Goal: Use online tool/utility: Utilize a website feature to perform a specific function

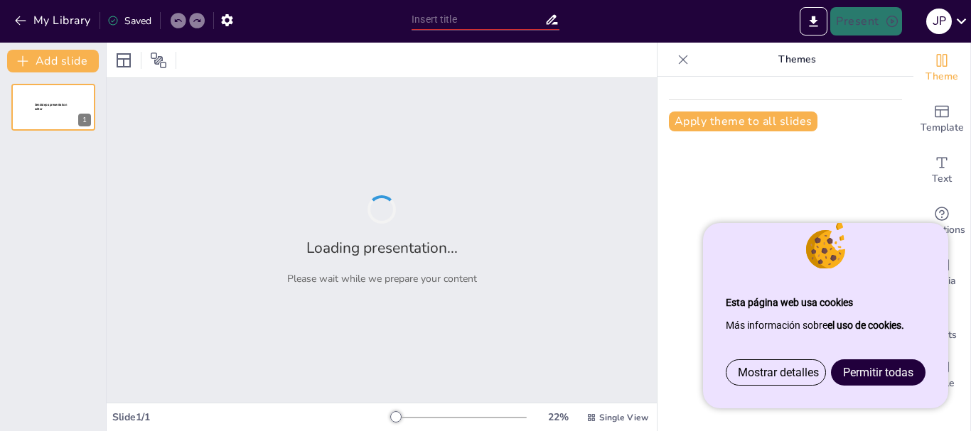
type input "[PERSON_NAME] MADRID [PERSON_NAME]-ACTIVIDAD 1"
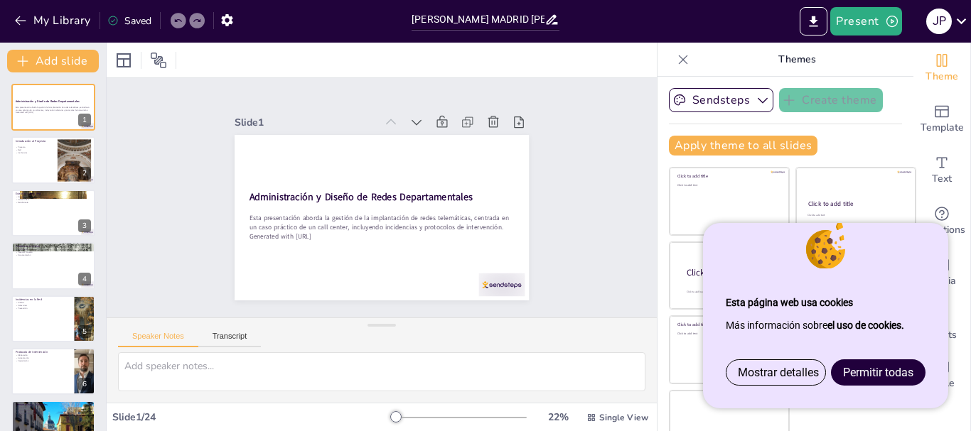
checkbox input "true"
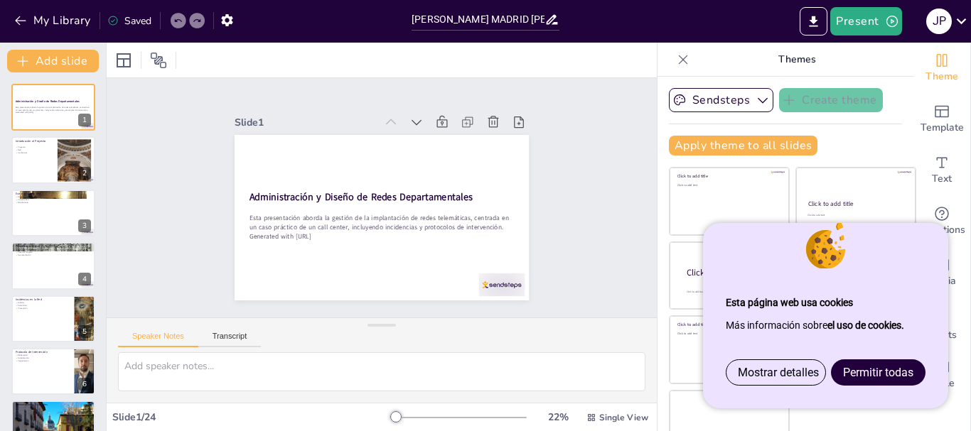
click at [854, 374] on span "Permitir todas" at bounding box center [878, 373] width 70 height 14
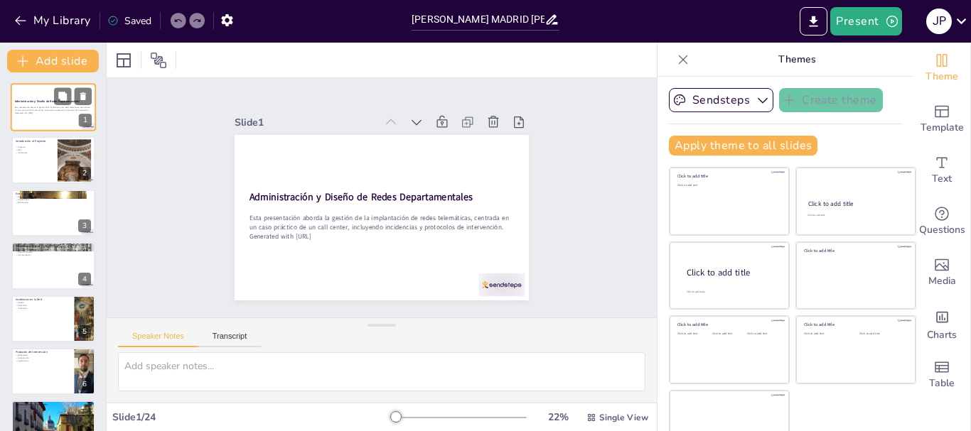
checkbox input "true"
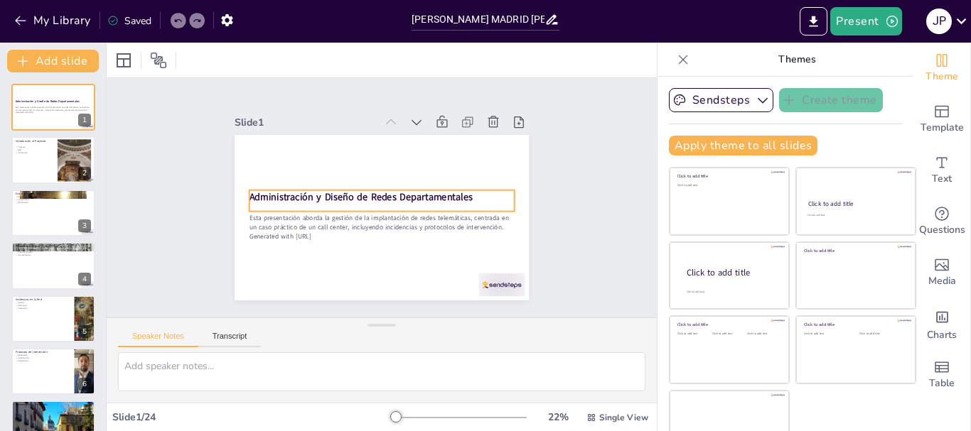
checkbox input "true"
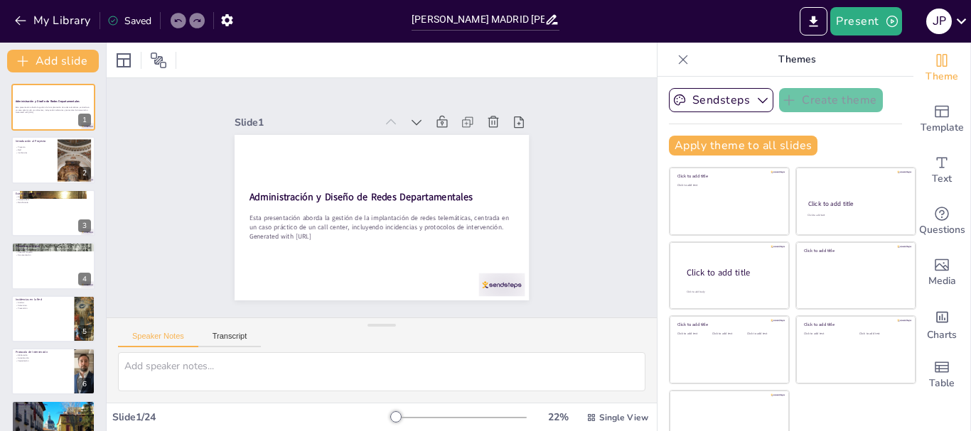
checkbox input "true"
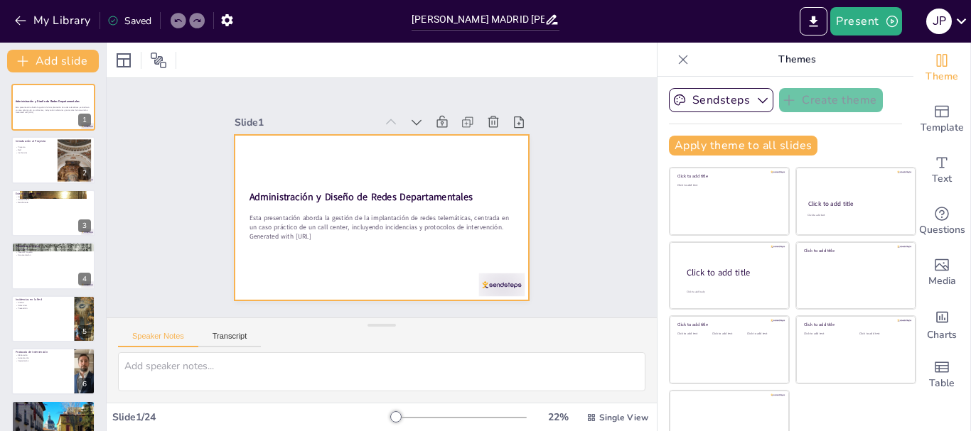
checkbox input "true"
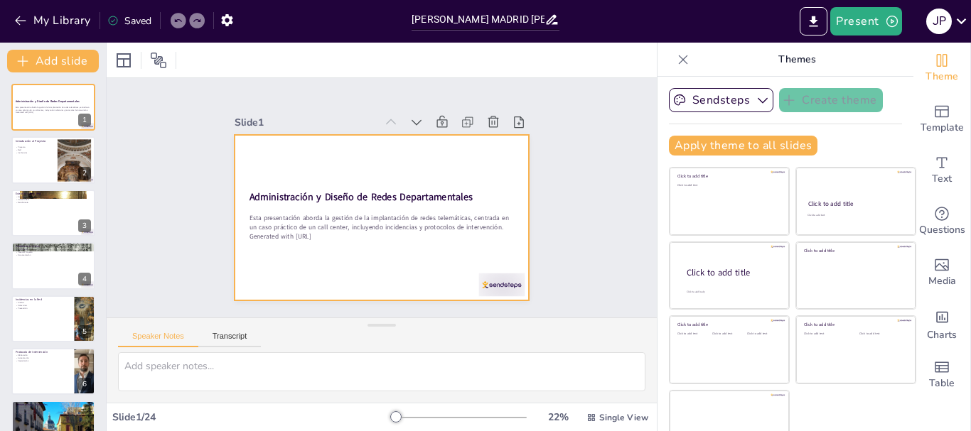
checkbox input "true"
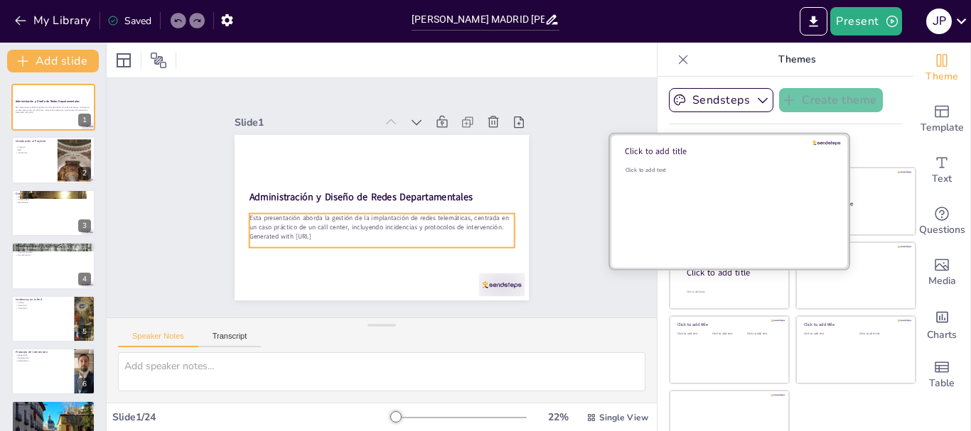
checkbox input "true"
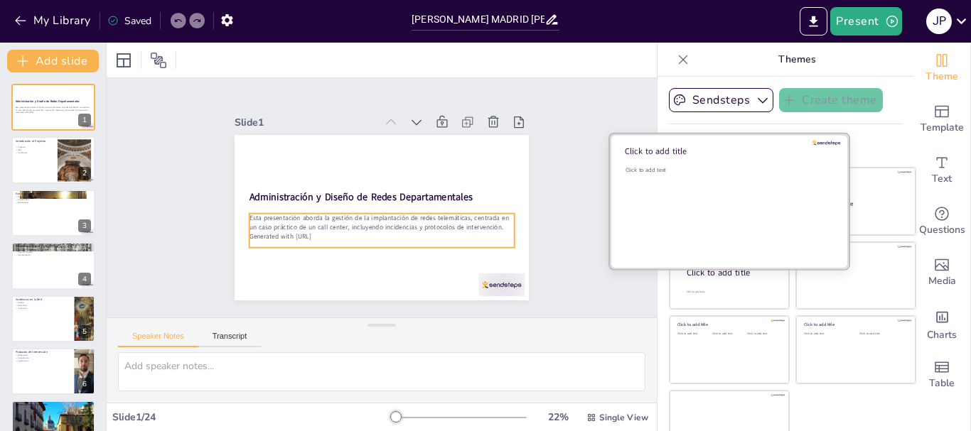
checkbox input "true"
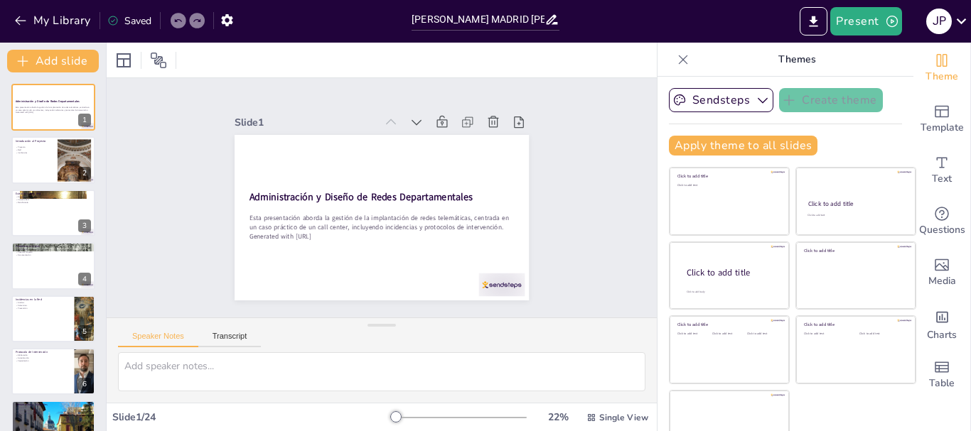
checkbox input "true"
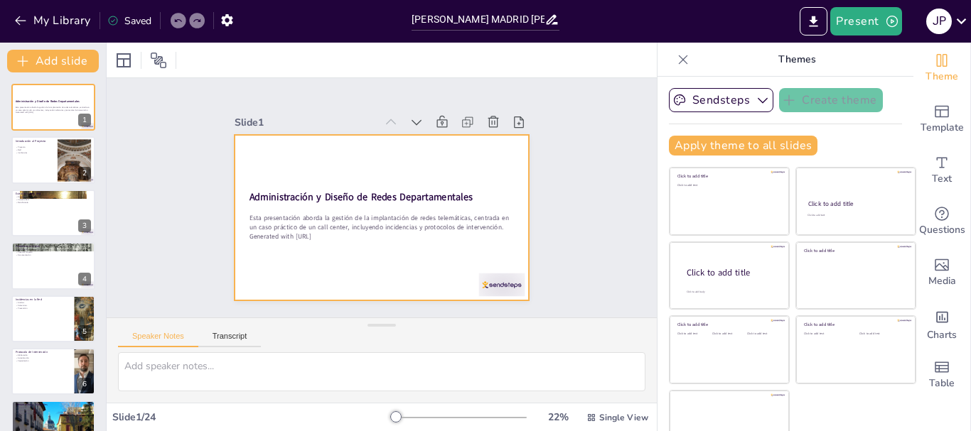
checkbox input "true"
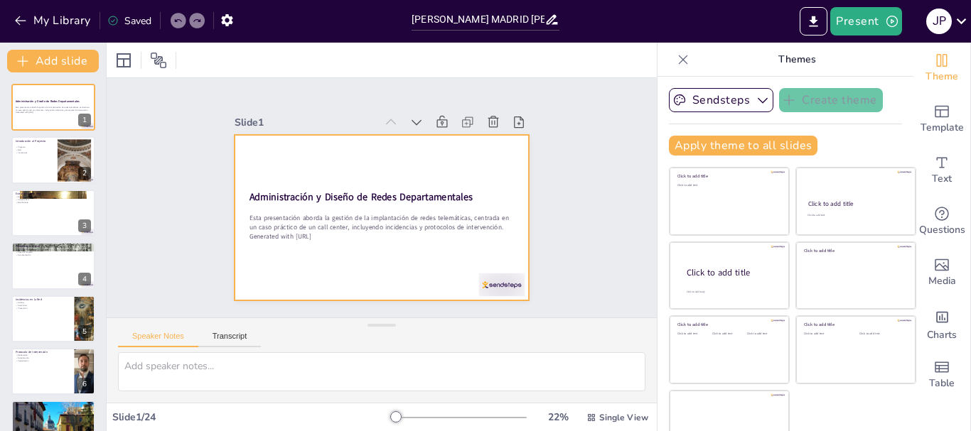
checkbox input "true"
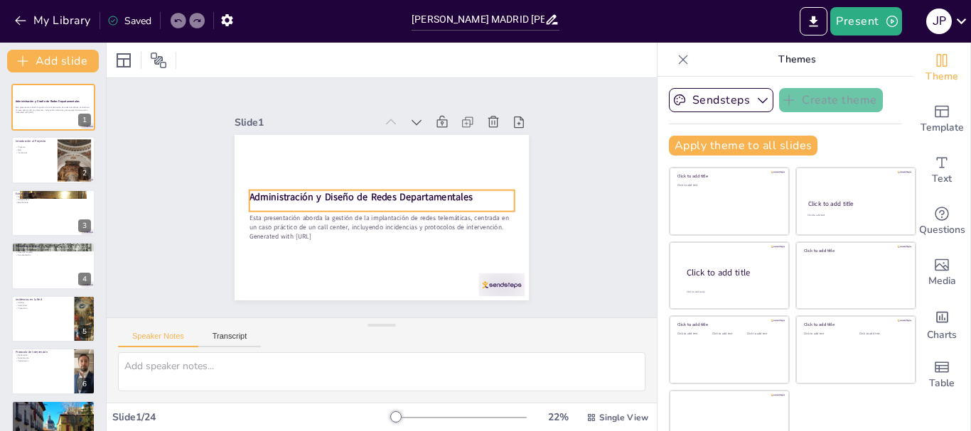
checkbox input "true"
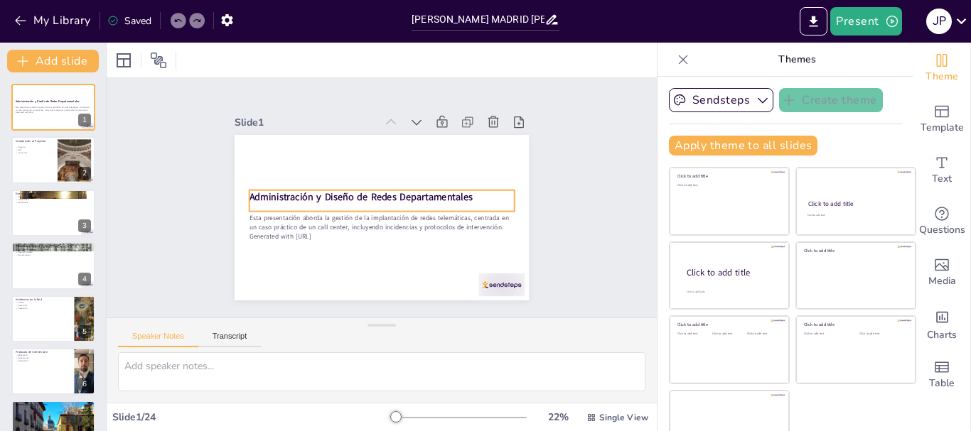
checkbox input "true"
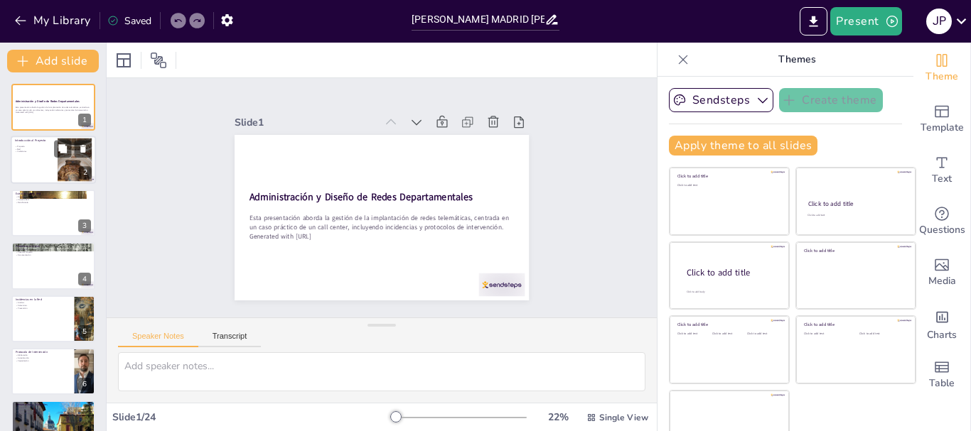
checkbox input "true"
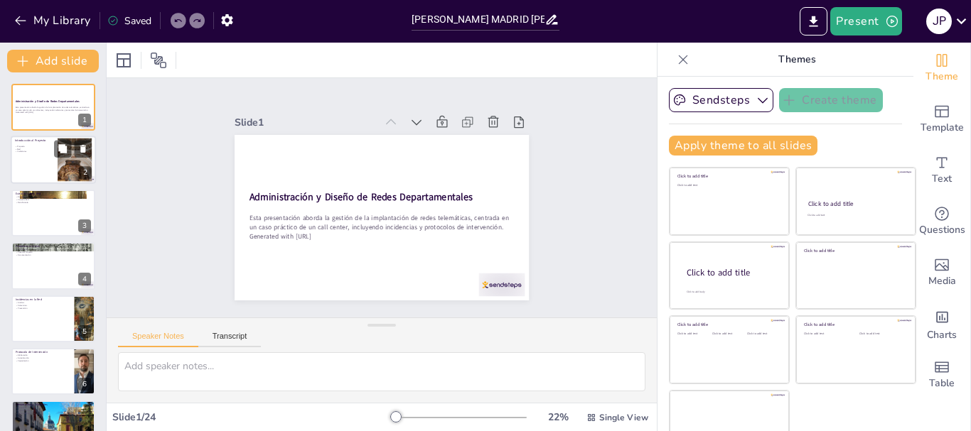
checkbox input "true"
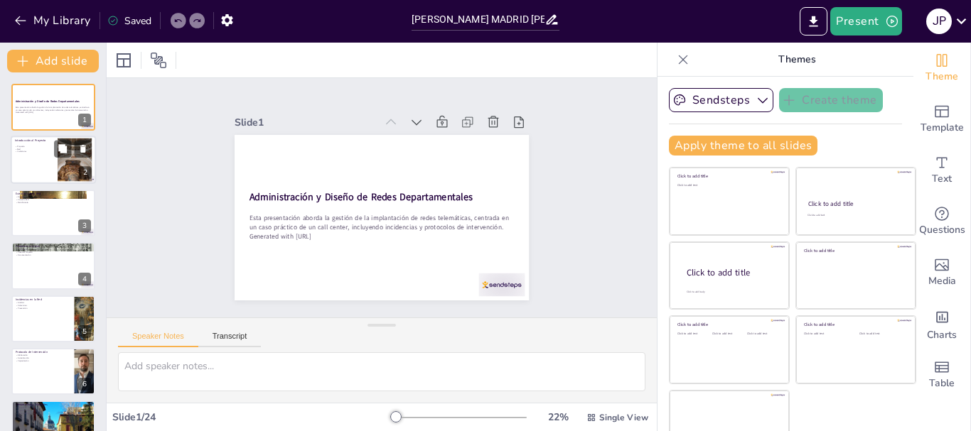
click at [50, 155] on div at bounding box center [53, 160] width 85 height 48
type textarea "Este punto se refiere a la importancia de tener un enfoque claro en el proyecto…"
checkbox input "true"
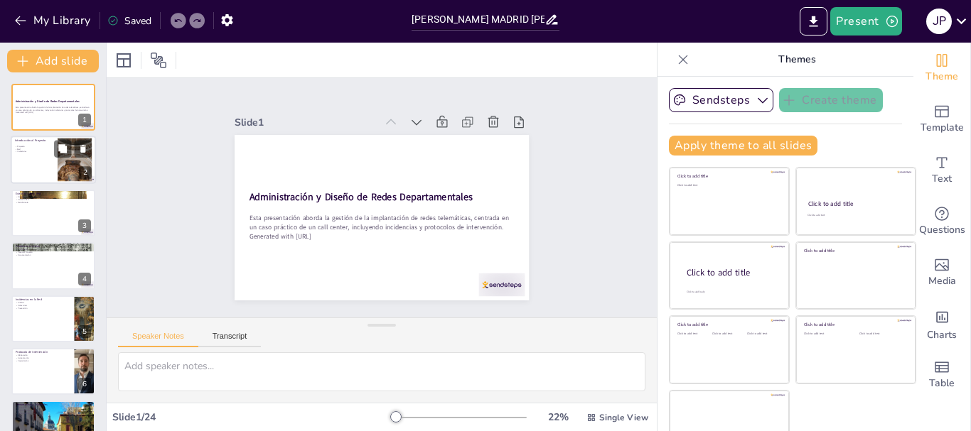
checkbox input "true"
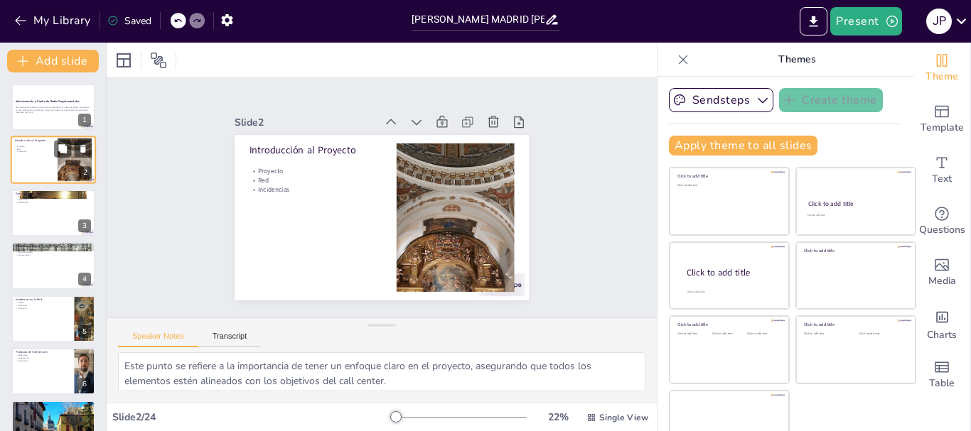
checkbox input "true"
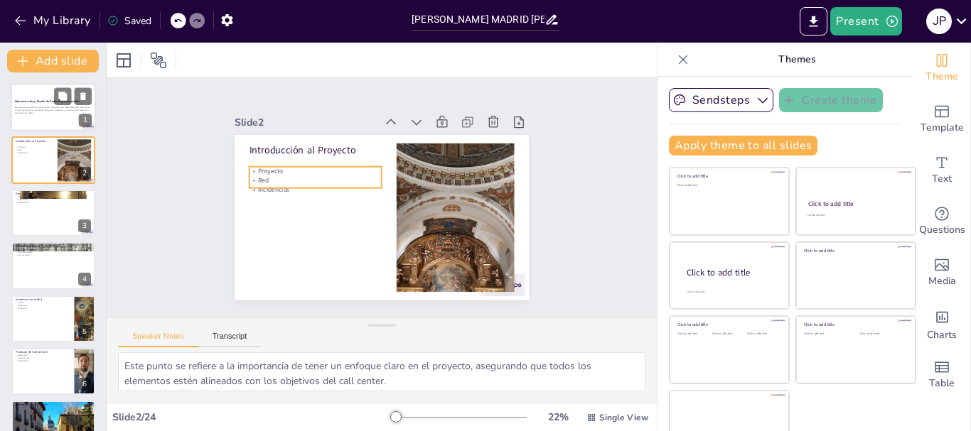
checkbox input "true"
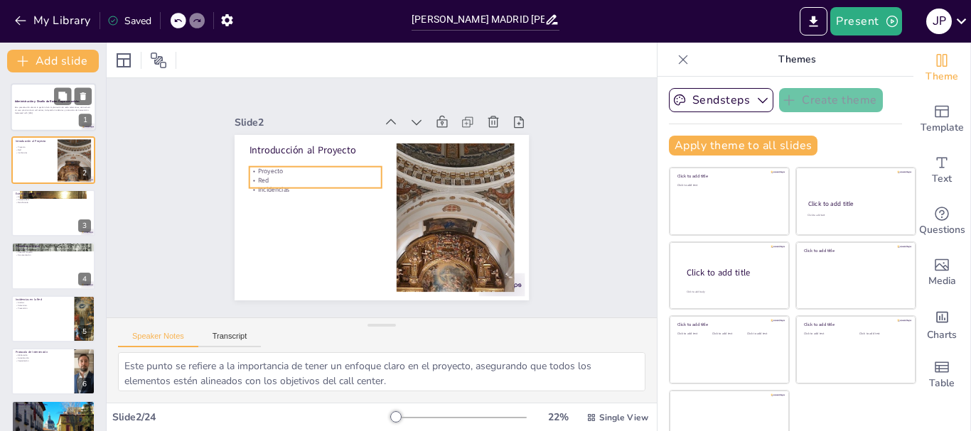
checkbox input "true"
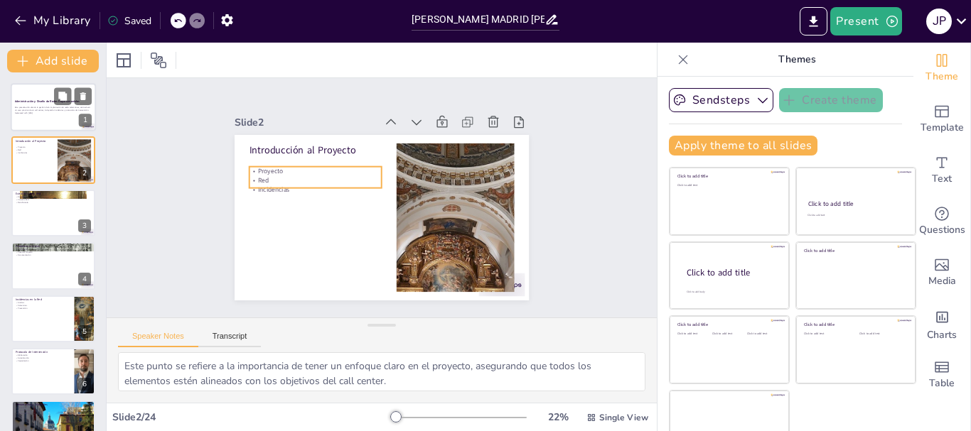
checkbox input "true"
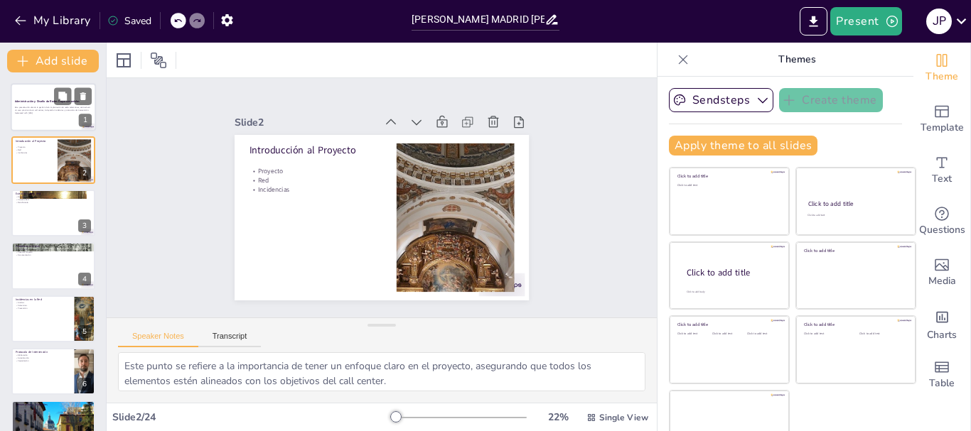
checkbox input "true"
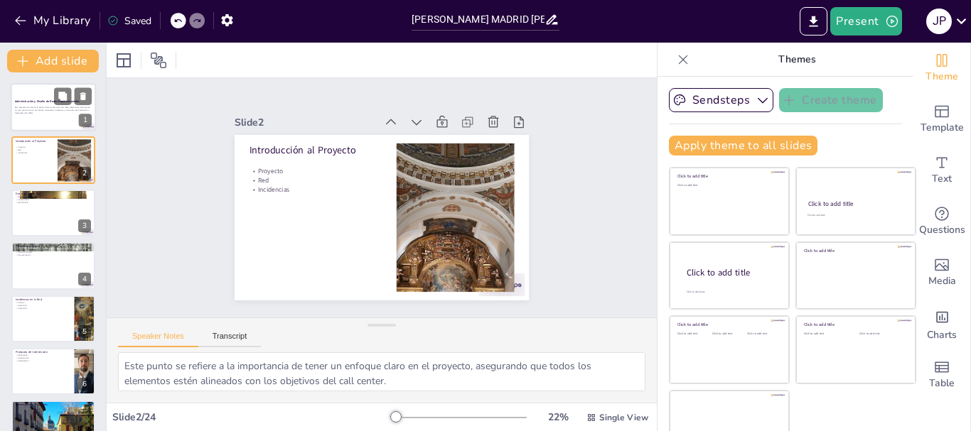
checkbox input "true"
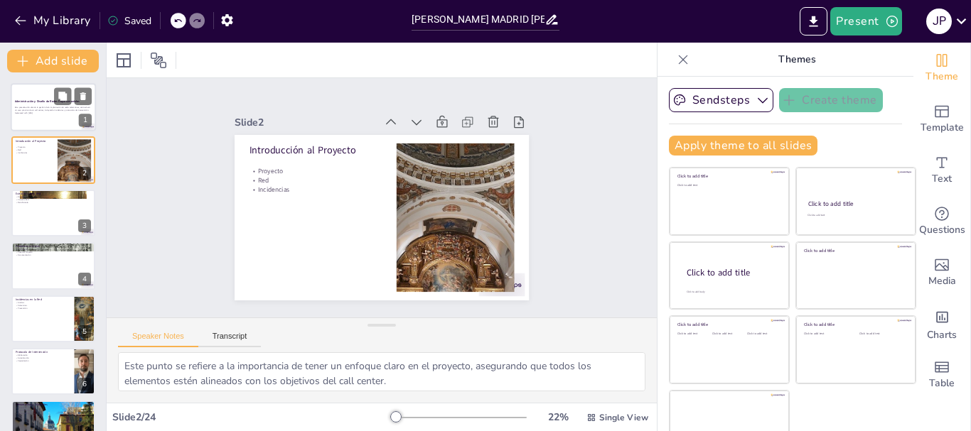
click at [36, 114] on p "Generated with [URL]" at bounding box center [53, 113] width 77 height 3
checkbox input "true"
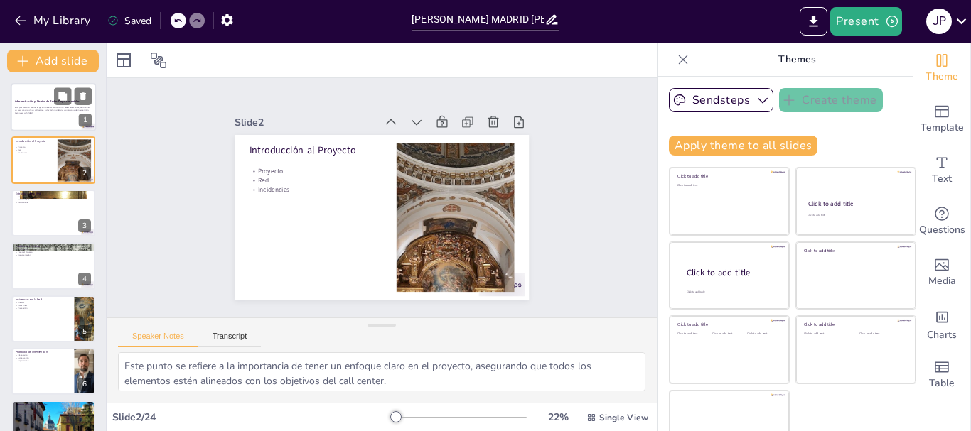
checkbox input "true"
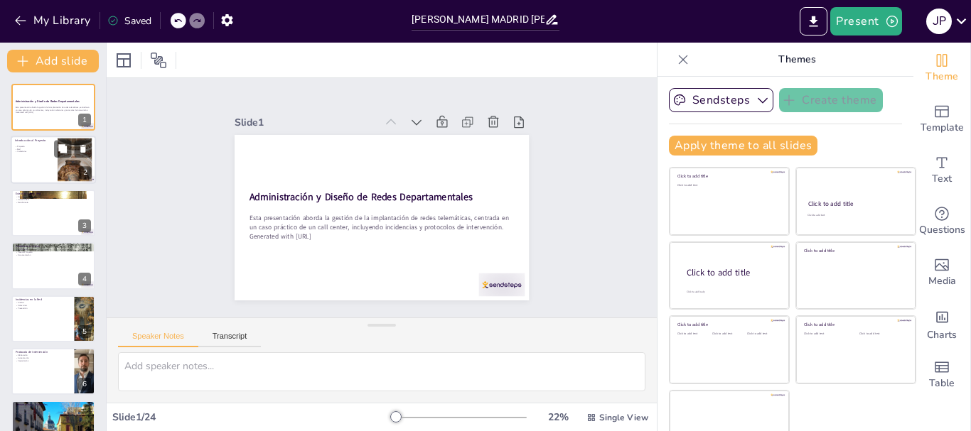
checkbox input "true"
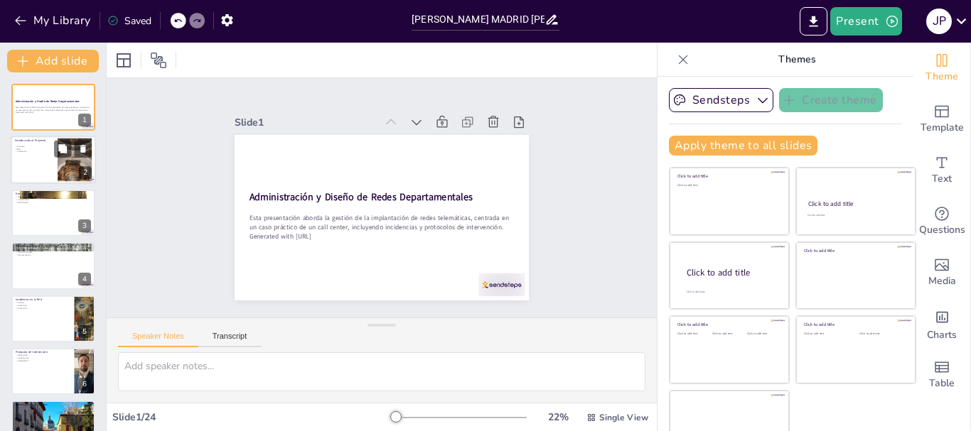
checkbox input "true"
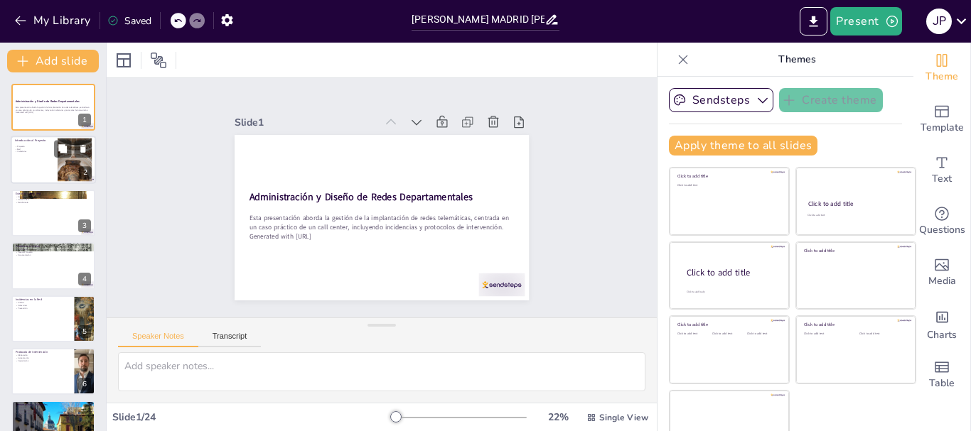
checkbox input "true"
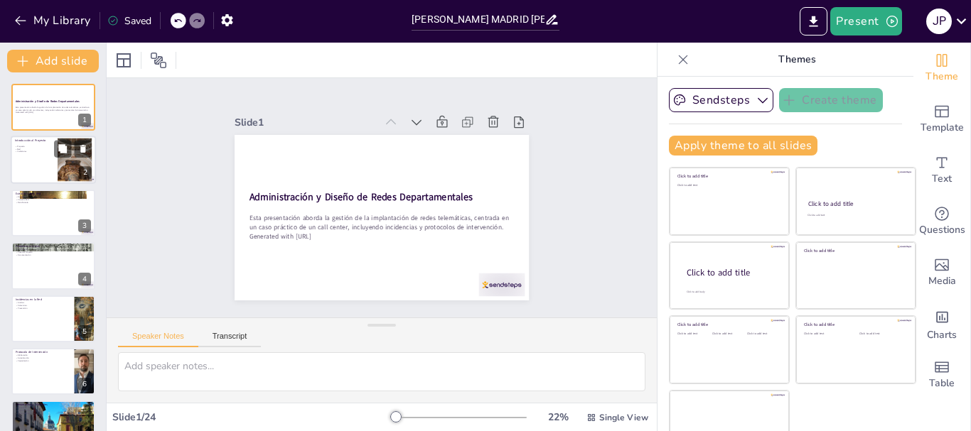
checkbox input "true"
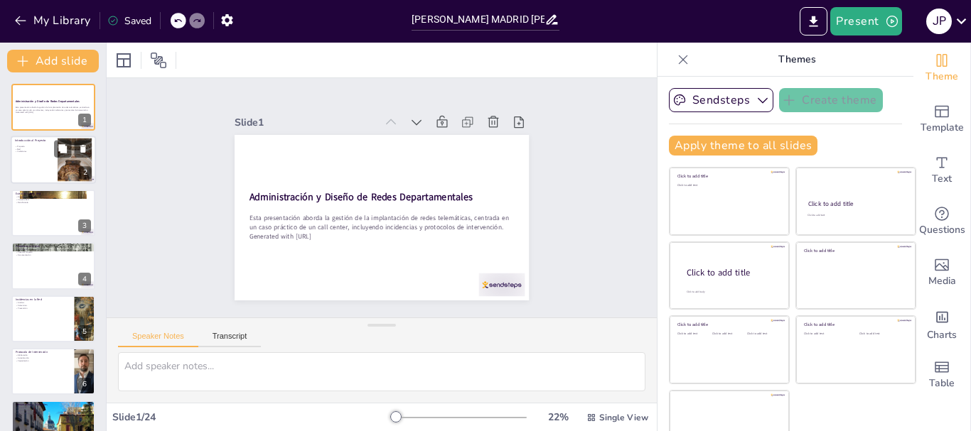
checkbox input "true"
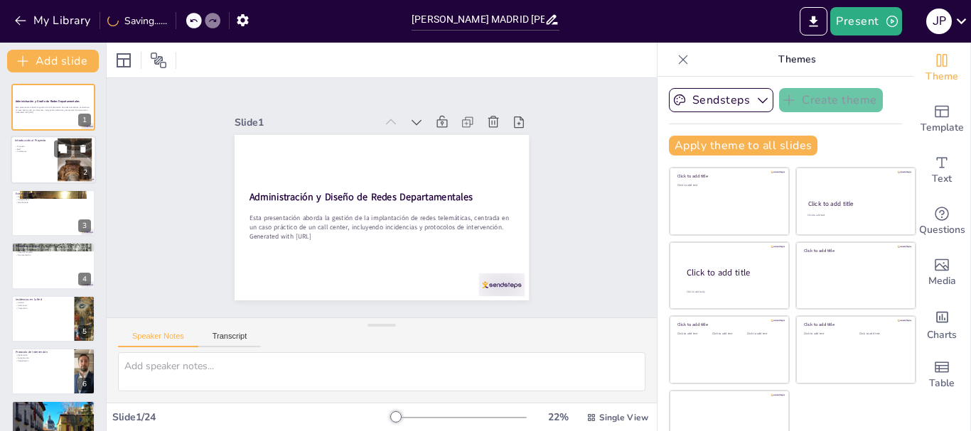
click at [36, 154] on div at bounding box center [53, 160] width 85 height 48
type textarea "Este punto se refiere a la importancia de tener un enfoque claro en el proyecto…"
checkbox input "true"
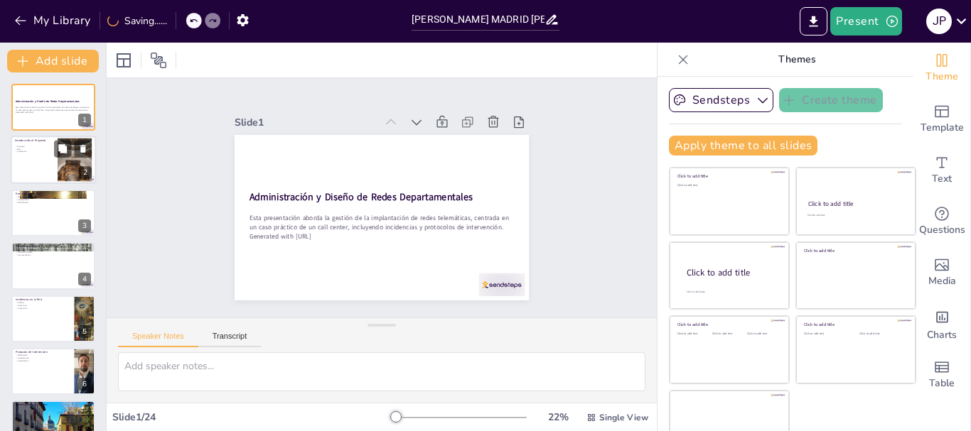
checkbox input "true"
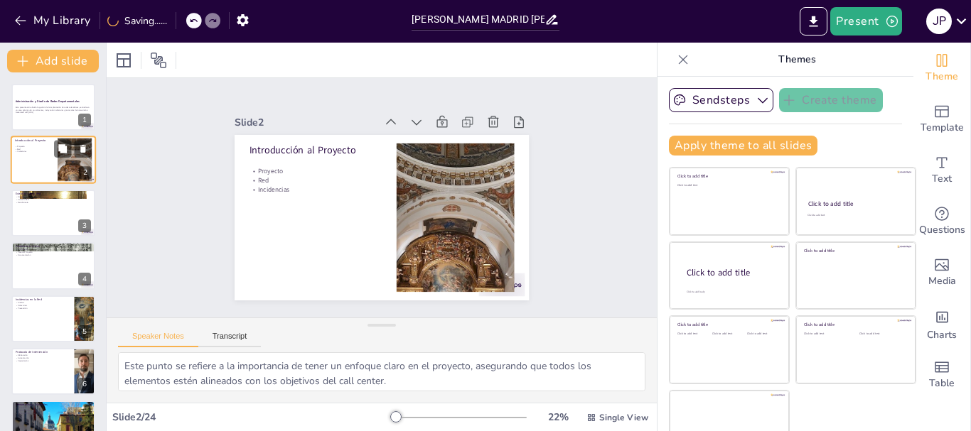
checkbox input "true"
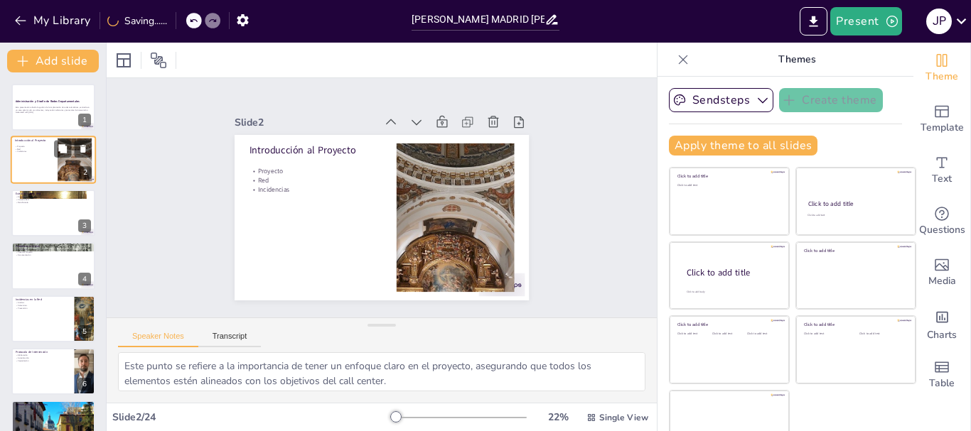
checkbox input "true"
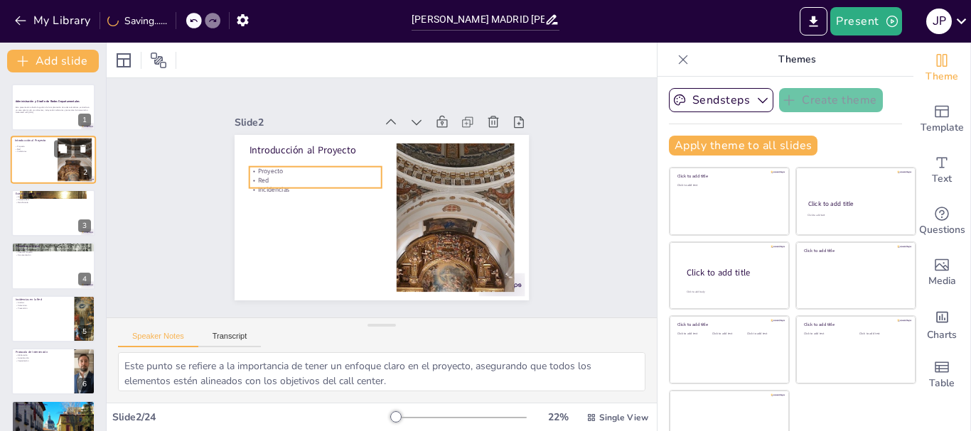
checkbox input "true"
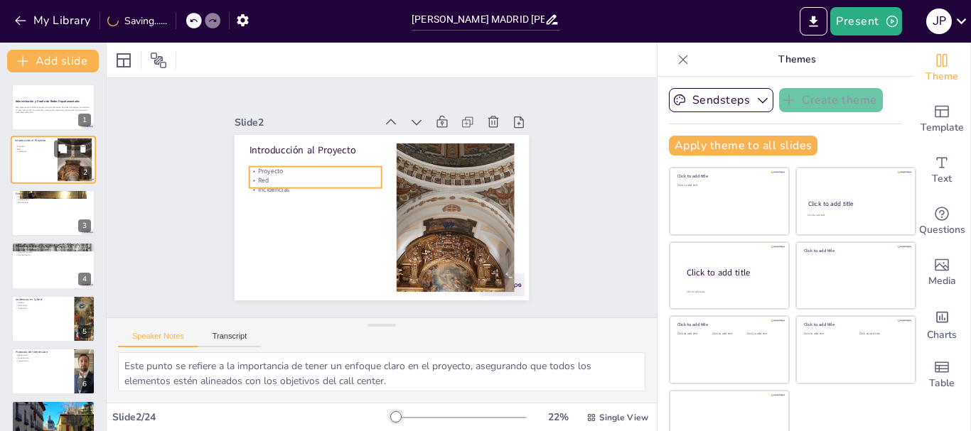
checkbox input "true"
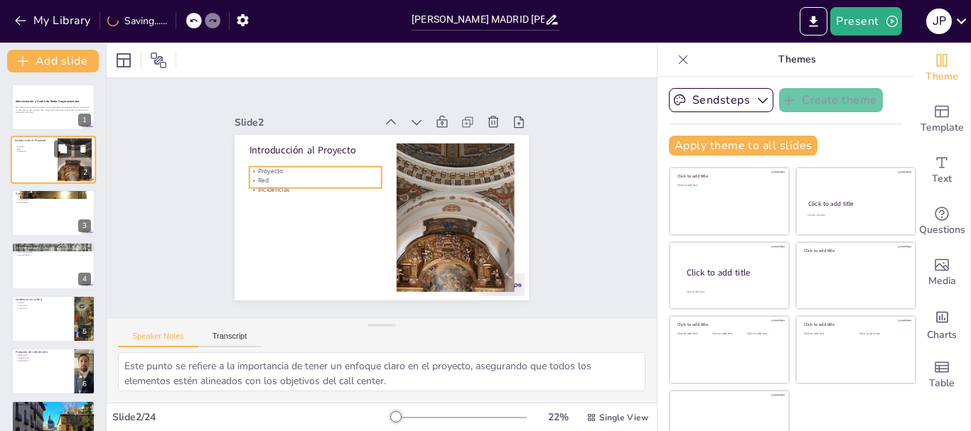
checkbox input "true"
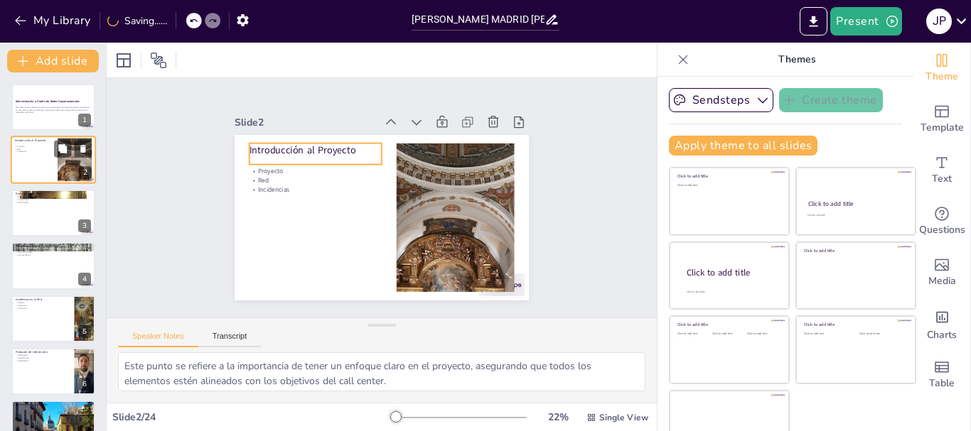
checkbox input "true"
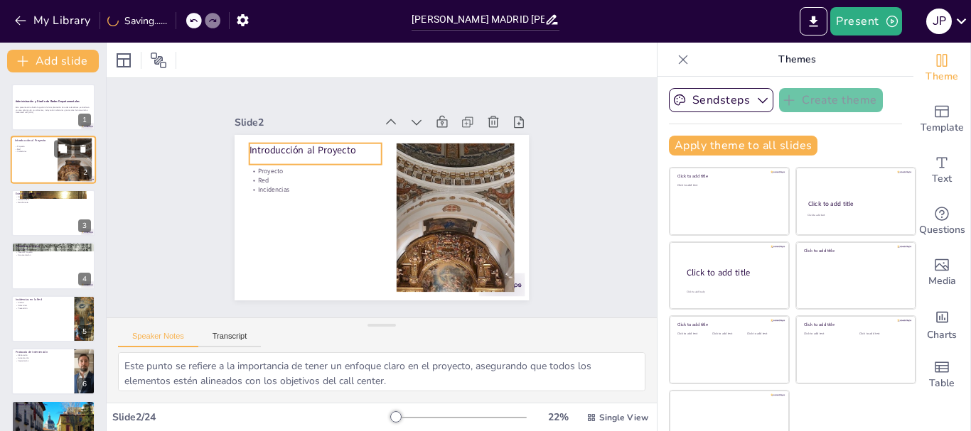
checkbox input "true"
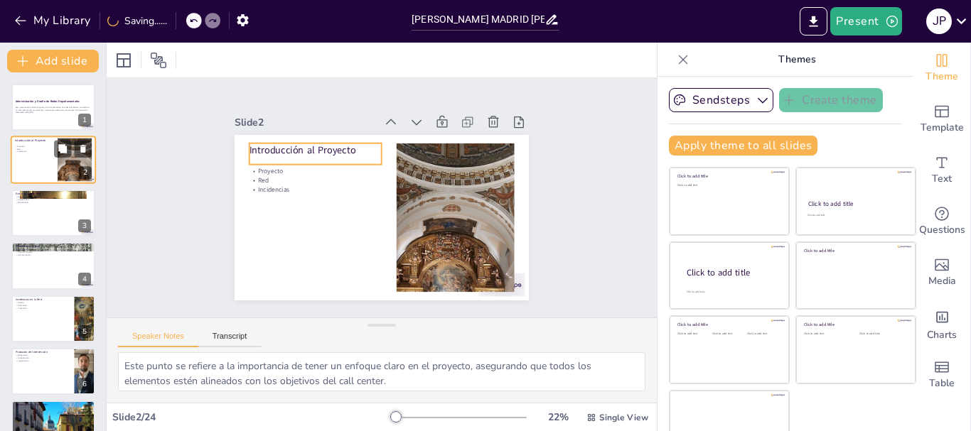
checkbox input "true"
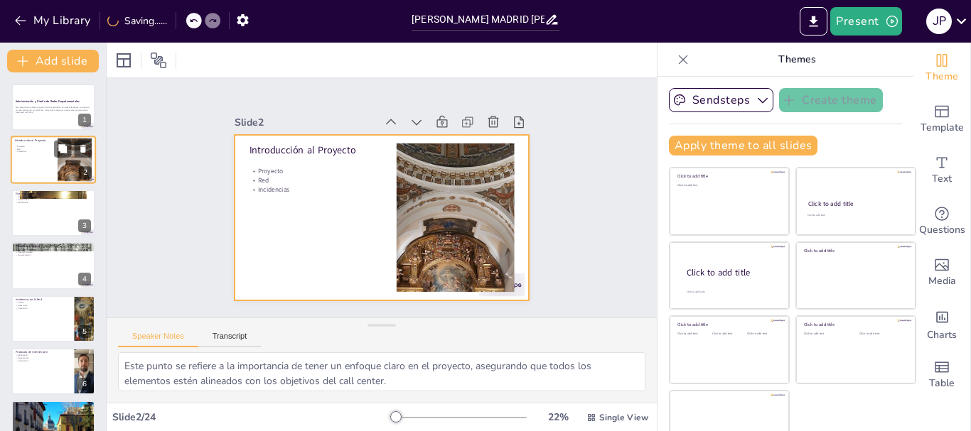
checkbox input "true"
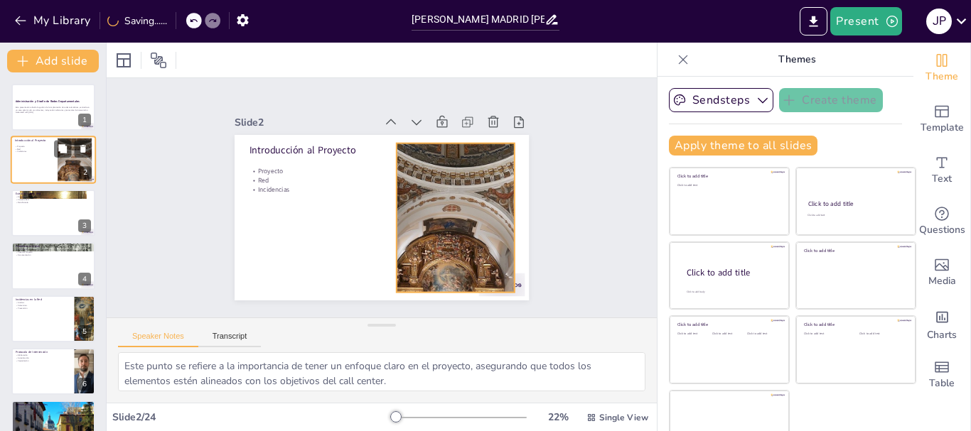
checkbox input "true"
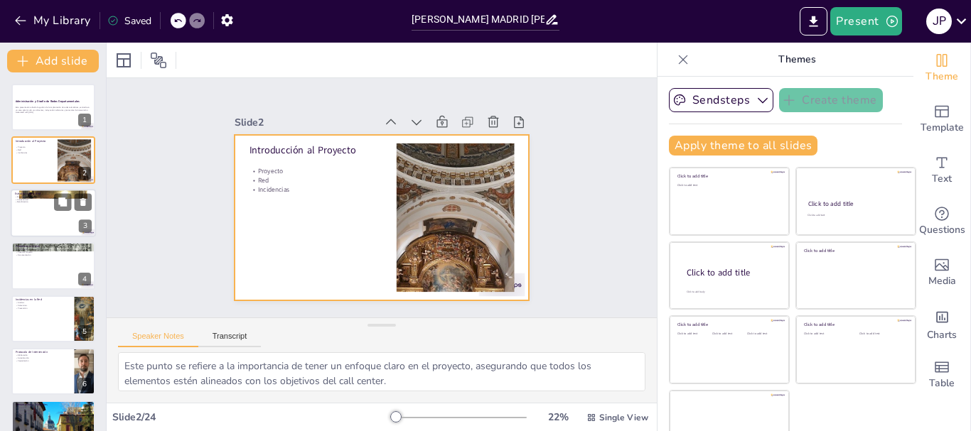
checkbox input "true"
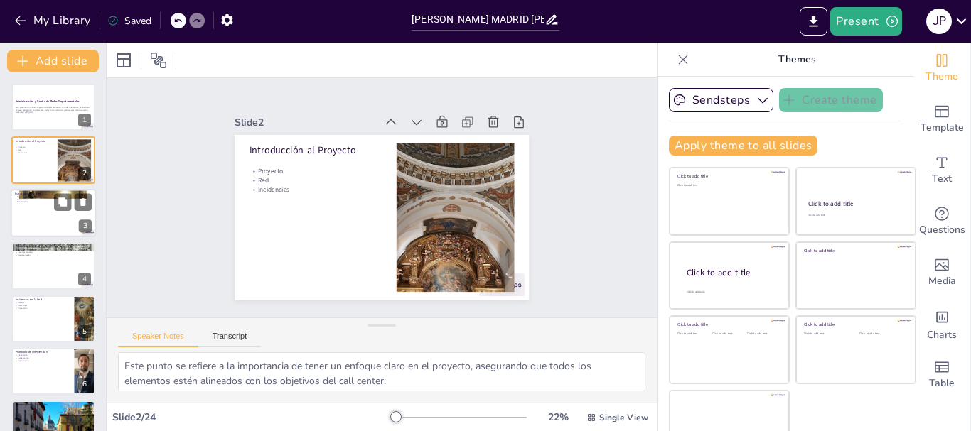
click at [49, 208] on div at bounding box center [53, 213] width 85 height 48
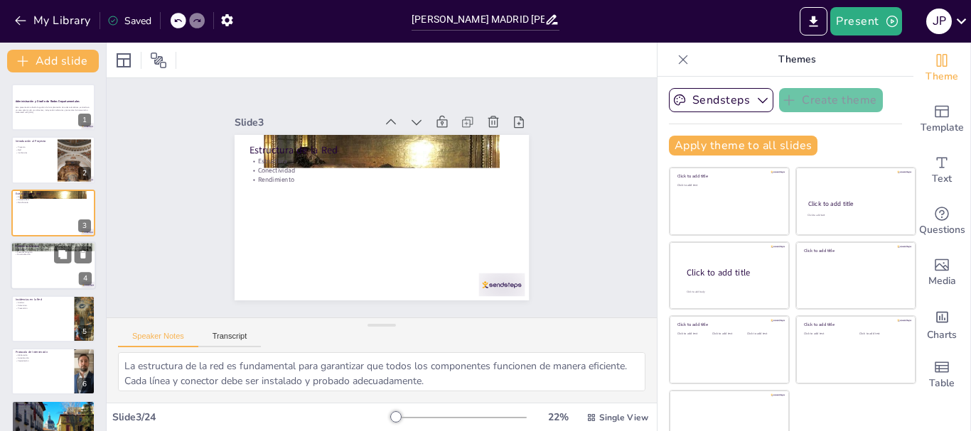
click at [46, 262] on div at bounding box center [53, 266] width 85 height 48
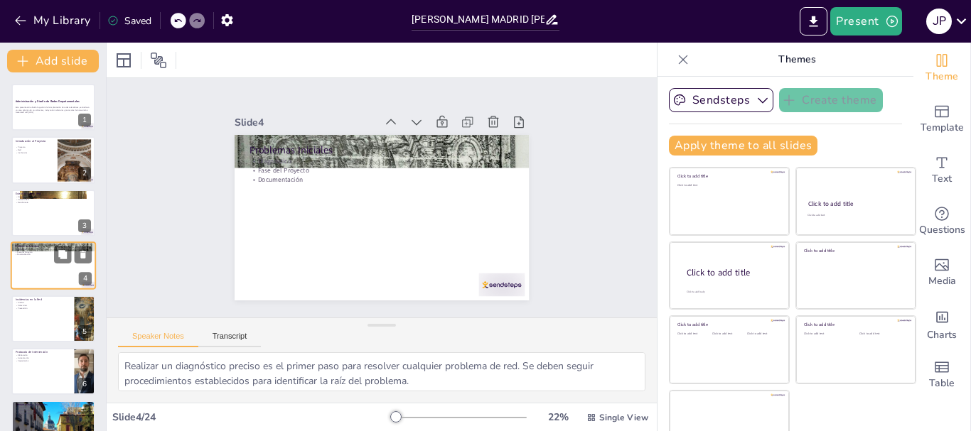
scroll to position [14, 0]
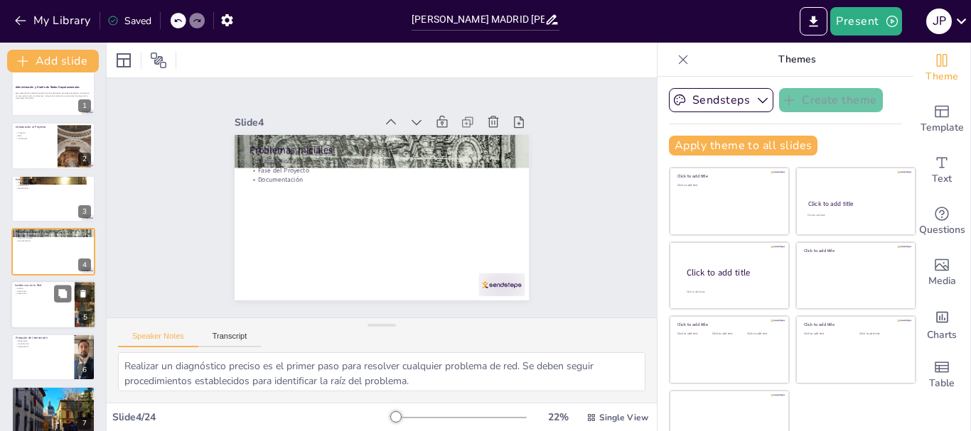
click at [44, 304] on div at bounding box center [53, 305] width 85 height 48
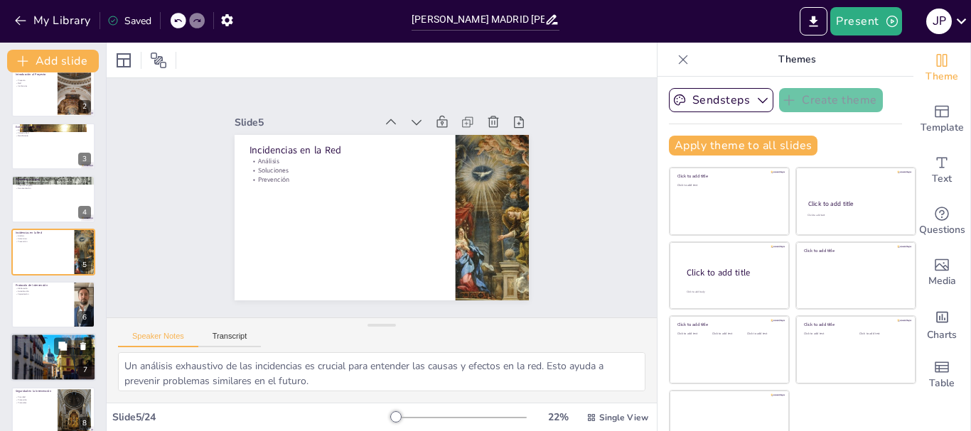
click at [44, 340] on p "Inventario" at bounding box center [53, 341] width 77 height 3
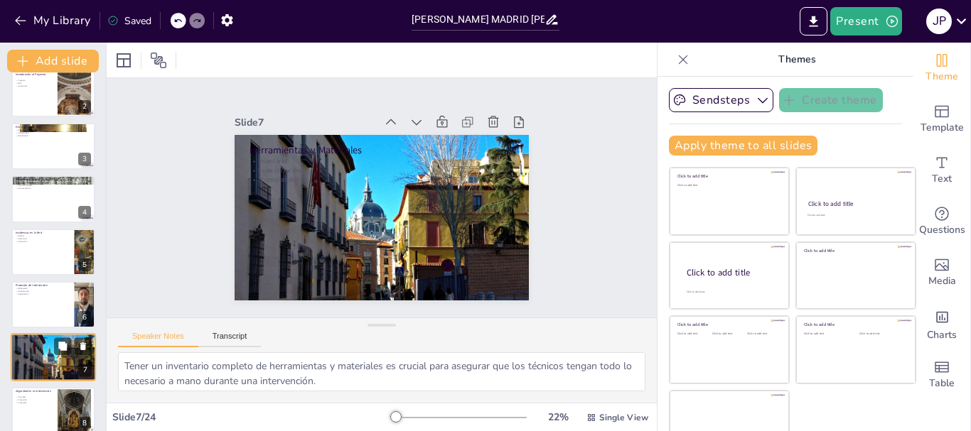
scroll to position [173, 0]
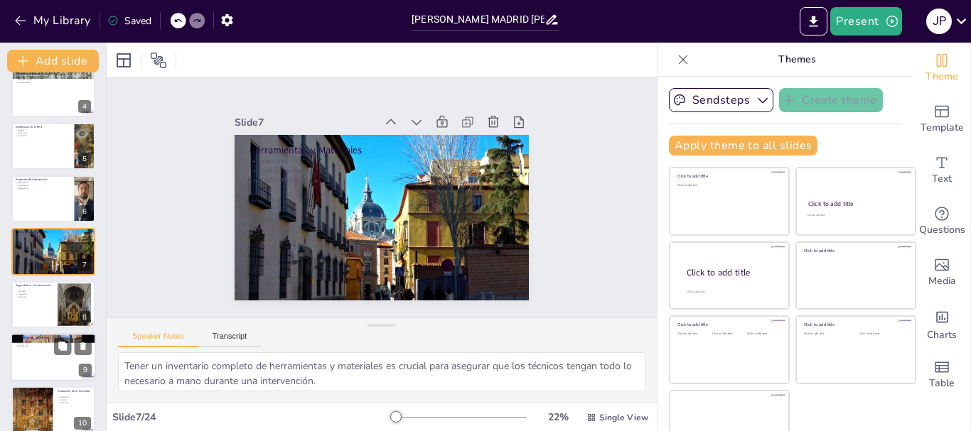
click at [48, 362] on div at bounding box center [53, 357] width 85 height 48
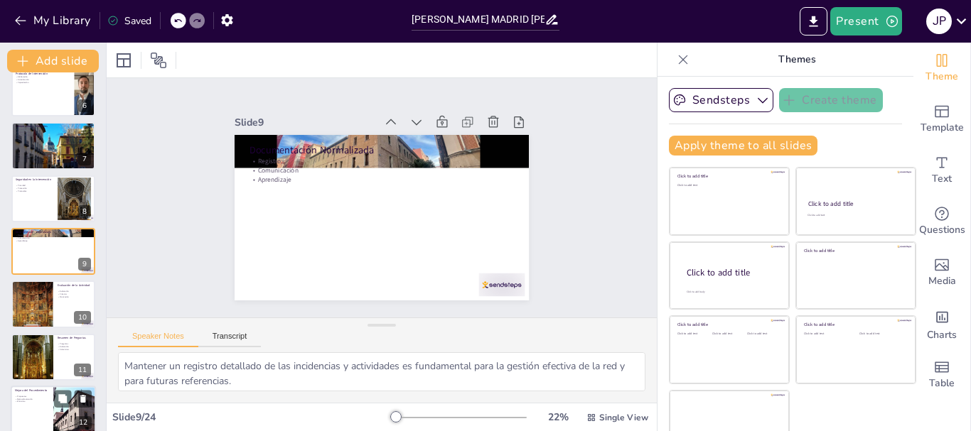
click at [40, 396] on p "Propuestas" at bounding box center [32, 396] width 34 height 3
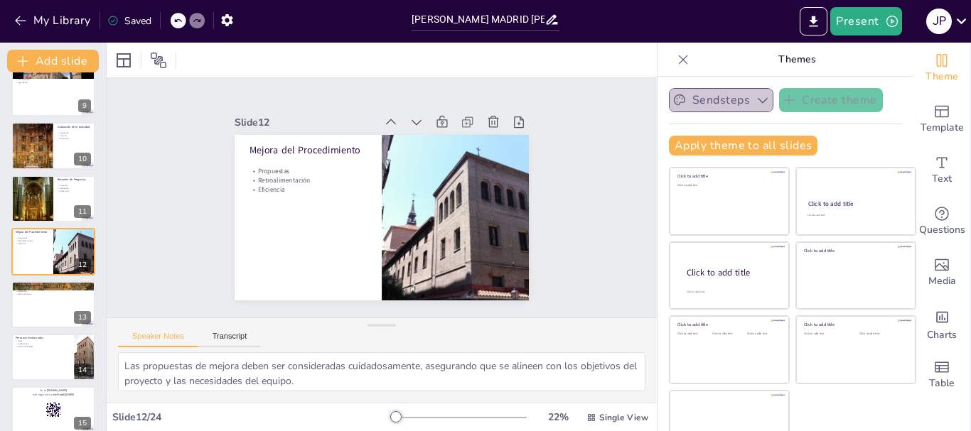
click at [726, 100] on button "Sendsteps" at bounding box center [721, 100] width 104 height 24
click at [727, 99] on button "Sendsteps" at bounding box center [721, 100] width 104 height 24
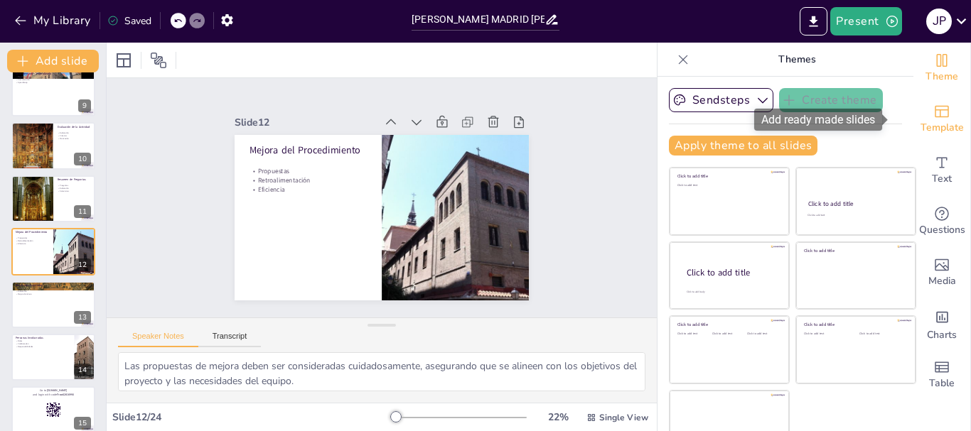
click at [923, 121] on span "Template" at bounding box center [941, 128] width 43 height 16
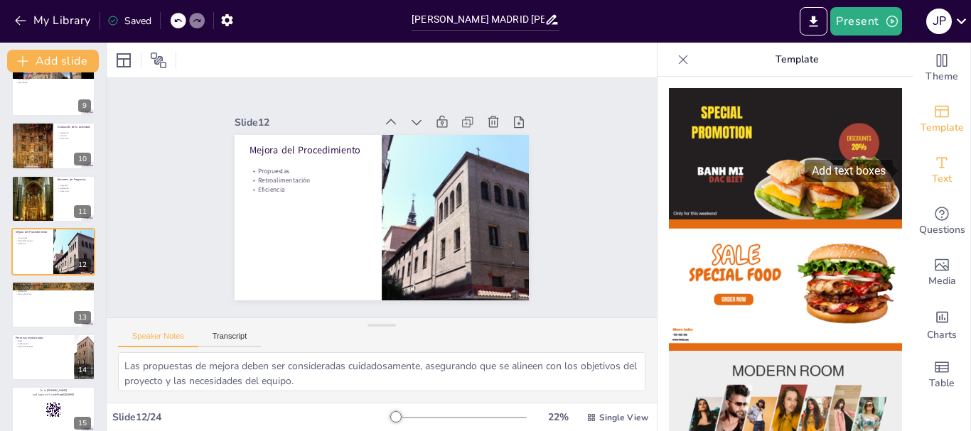
drag, startPoint x: 903, startPoint y: 116, endPoint x: 911, endPoint y: 174, distance: 58.9
click at [913, 174] on div "Theme Template Text Questions Media Charts Table" at bounding box center [941, 222] width 57 height 358
drag, startPoint x: 904, startPoint y: 124, endPoint x: 903, endPoint y: 163, distance: 38.4
click at [913, 163] on div "Theme Template Text Questions Media Charts Table" at bounding box center [941, 222] width 57 height 358
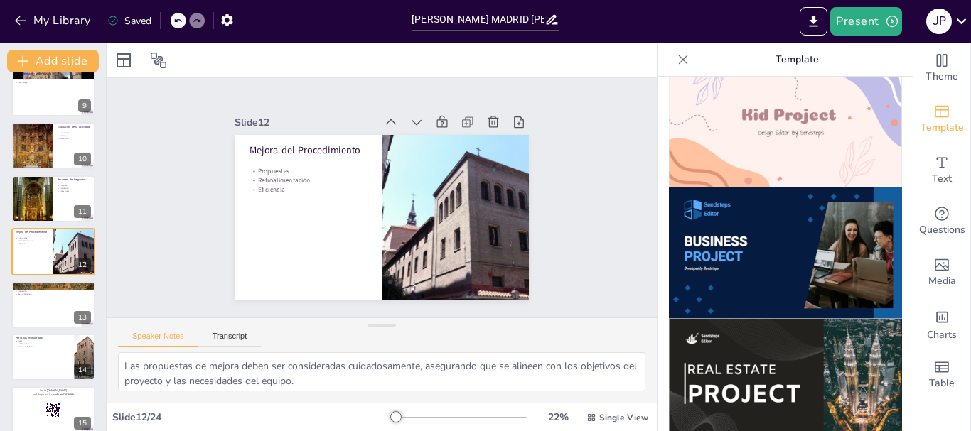
scroll to position [1173, 0]
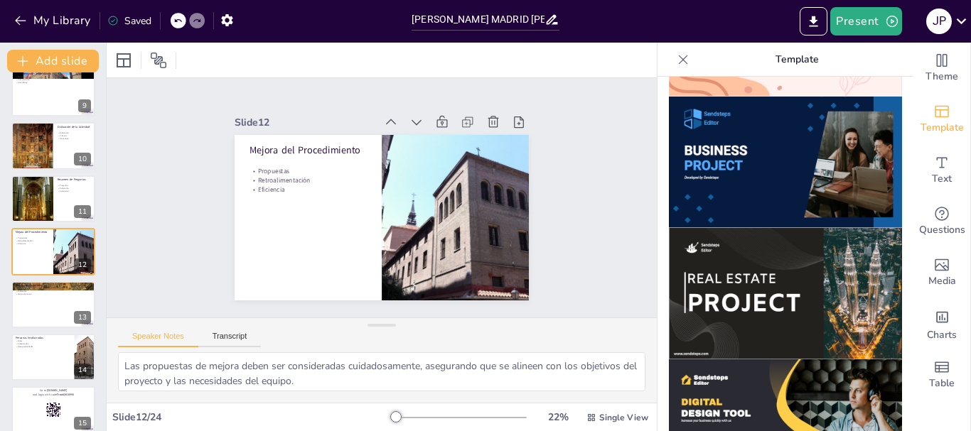
click at [762, 119] on img at bounding box center [785, 162] width 233 height 131
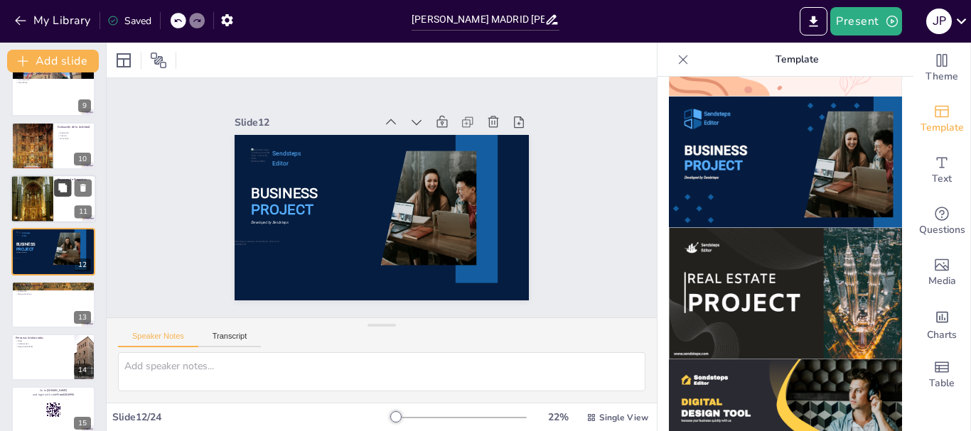
click at [58, 194] on button at bounding box center [62, 187] width 17 height 17
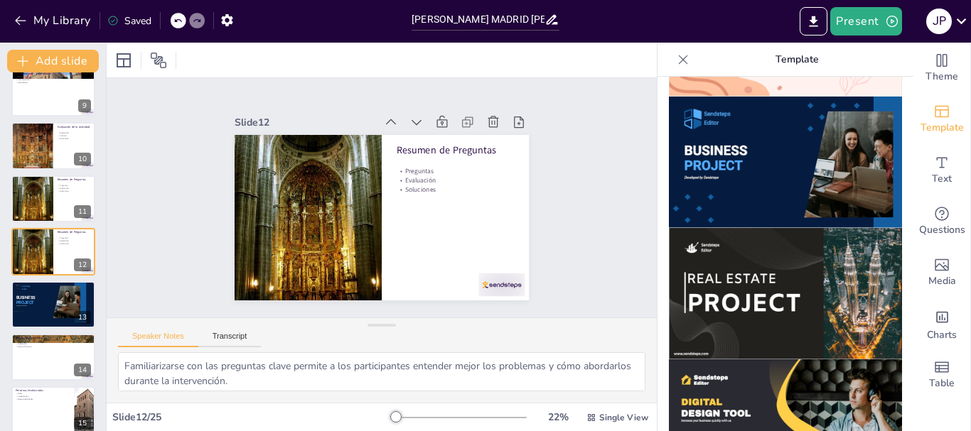
click at [753, 108] on img at bounding box center [785, 162] width 233 height 131
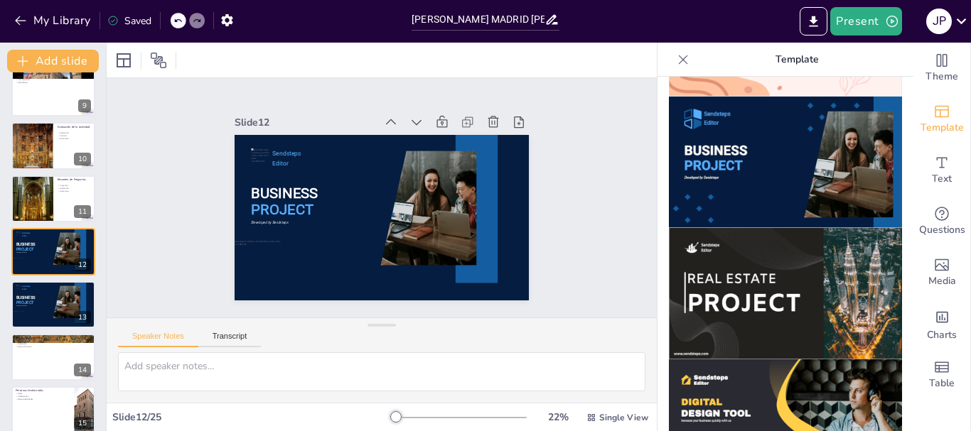
drag, startPoint x: 103, startPoint y: 251, endPoint x: 100, endPoint y: 271, distance: 20.2
click at [103, 295] on div "Add slide Administración y Diseño de Redes Departamentales Esta presentación ab…" at bounding box center [53, 237] width 107 height 389
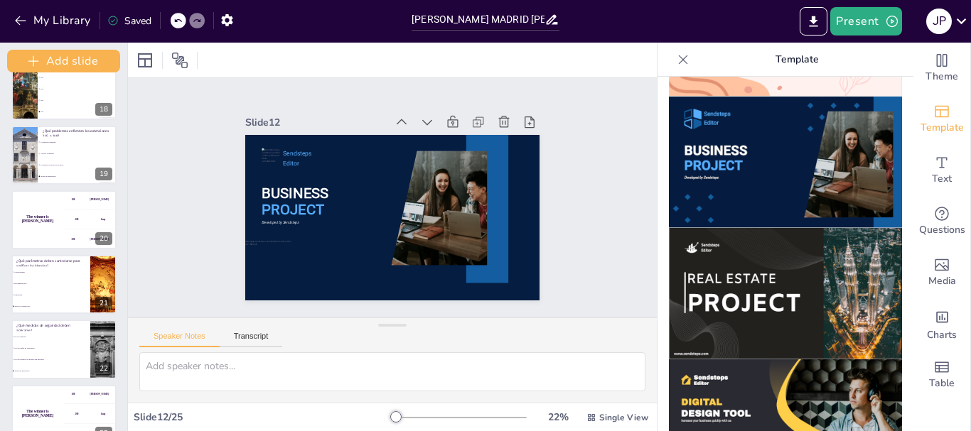
scroll to position [1161, 0]
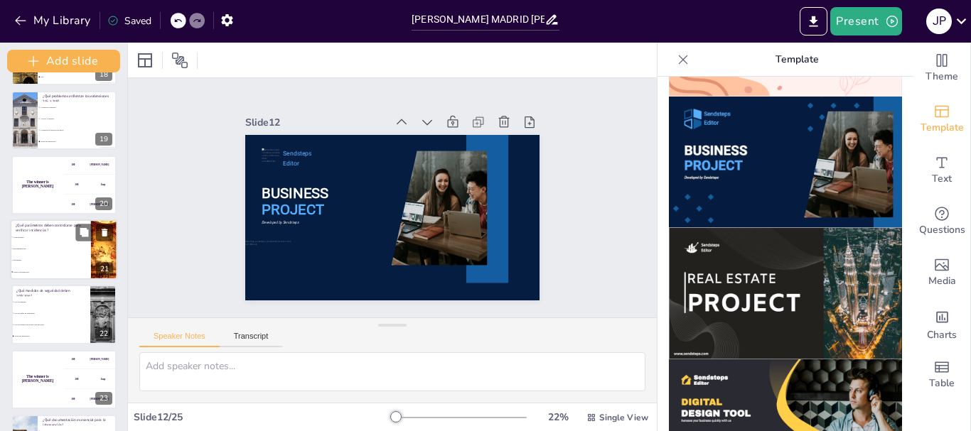
click at [45, 227] on p "¿Qué parámetros deben controlarse para verificar incidencias?" at bounding box center [51, 227] width 70 height 10
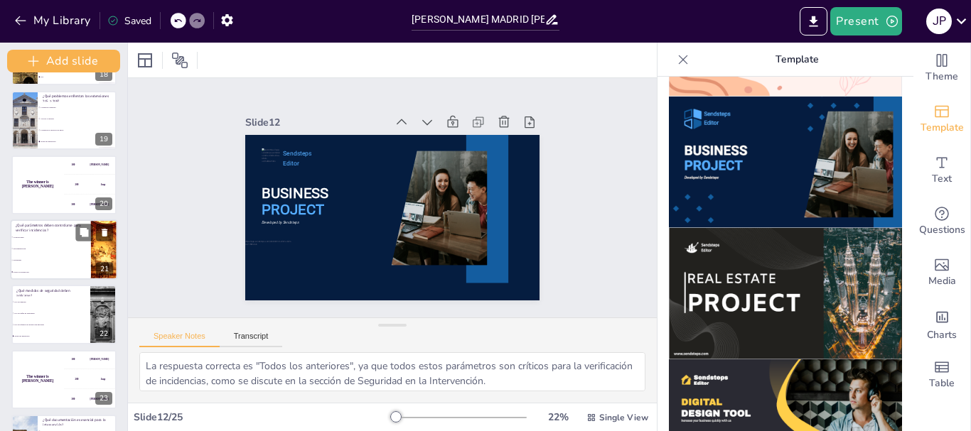
scroll to position [1159, 0]
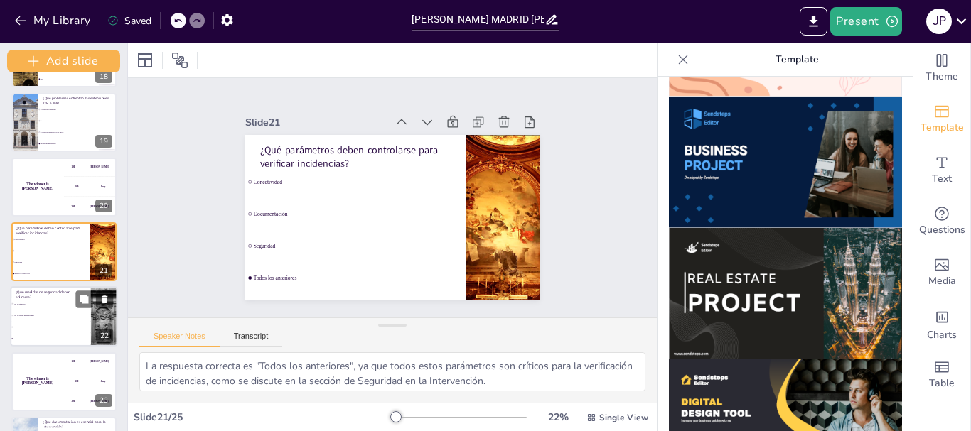
click at [55, 312] on li "Uso de gafas de seguridad" at bounding box center [51, 315] width 80 height 11
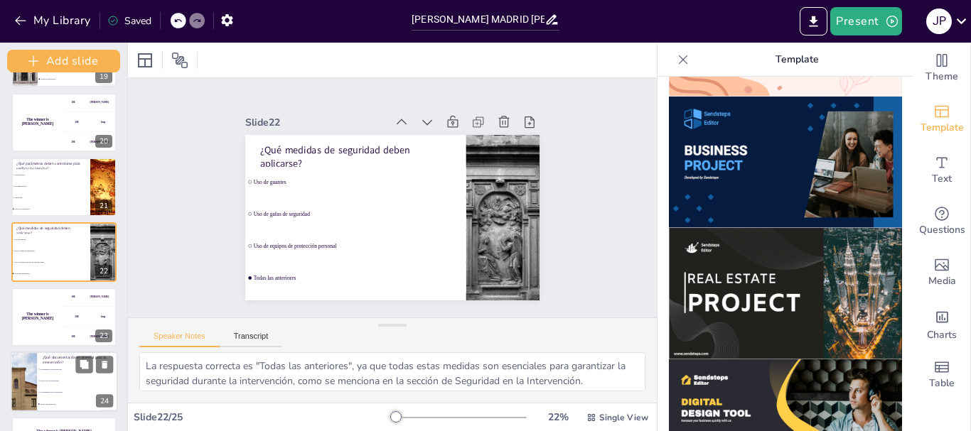
click at [63, 384] on li "Protocolos de seguridad" at bounding box center [77, 380] width 80 height 11
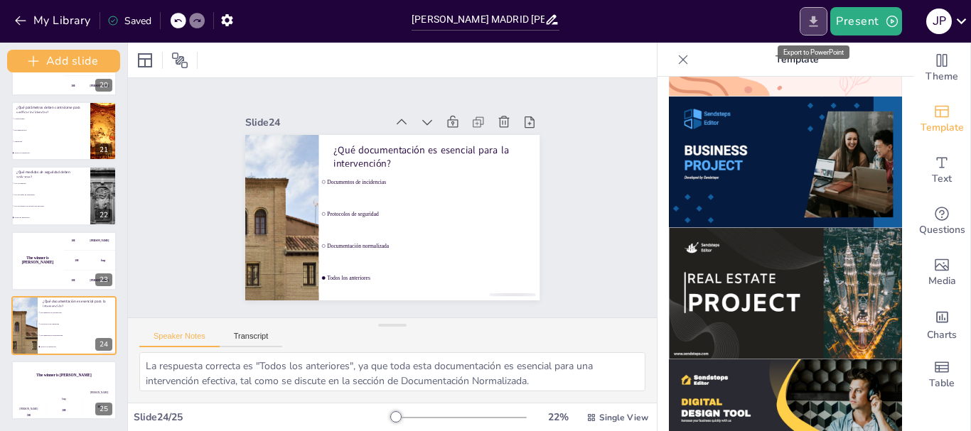
click at [817, 26] on icon "Export to PowerPoint" at bounding box center [814, 21] width 9 height 11
